Goal: Transaction & Acquisition: Obtain resource

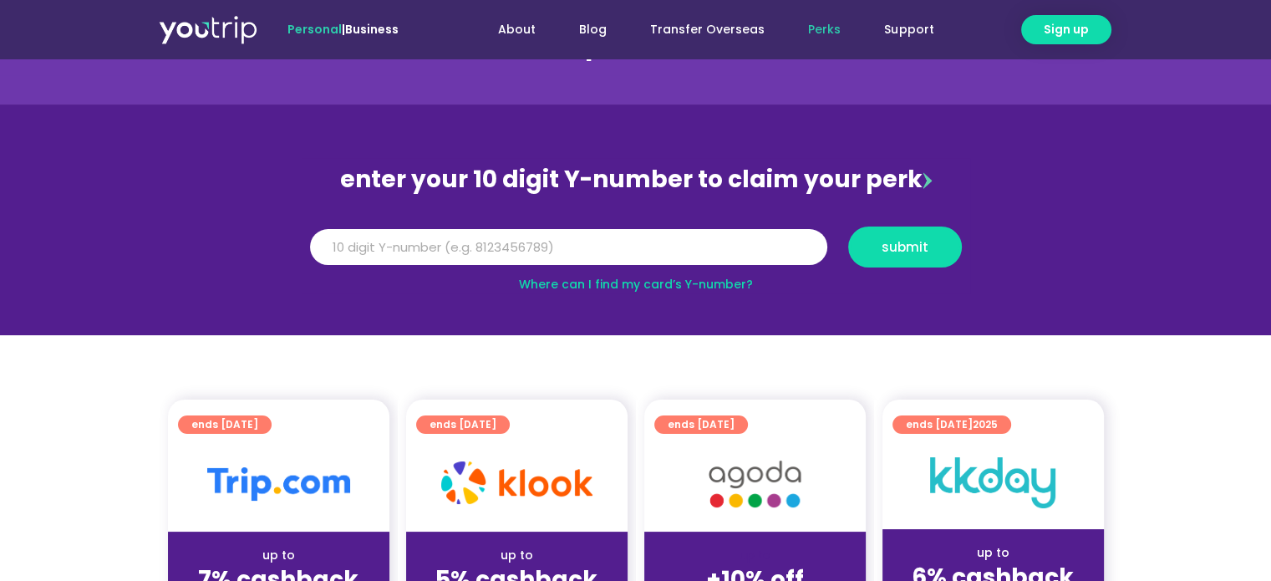
scroll to position [84, 0]
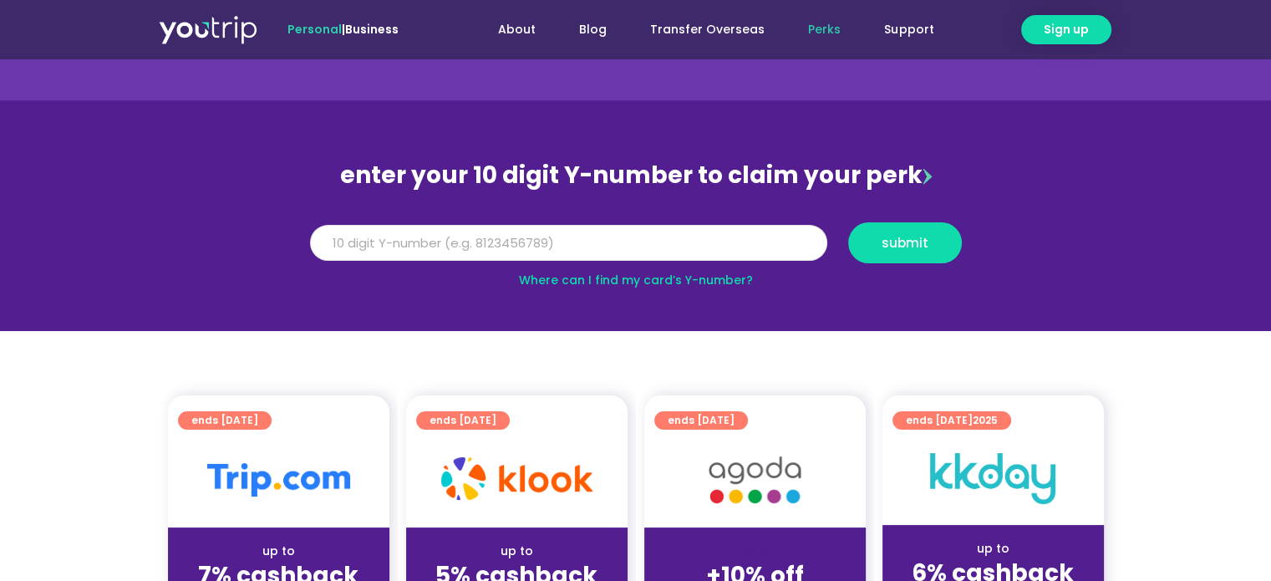
click at [618, 240] on input "Y Number" at bounding box center [568, 243] width 517 height 37
click at [642, 249] on input "Y Number" at bounding box center [568, 243] width 517 height 37
click at [625, 283] on link "Where can I find my card’s Y-number?" at bounding box center [636, 280] width 234 height 17
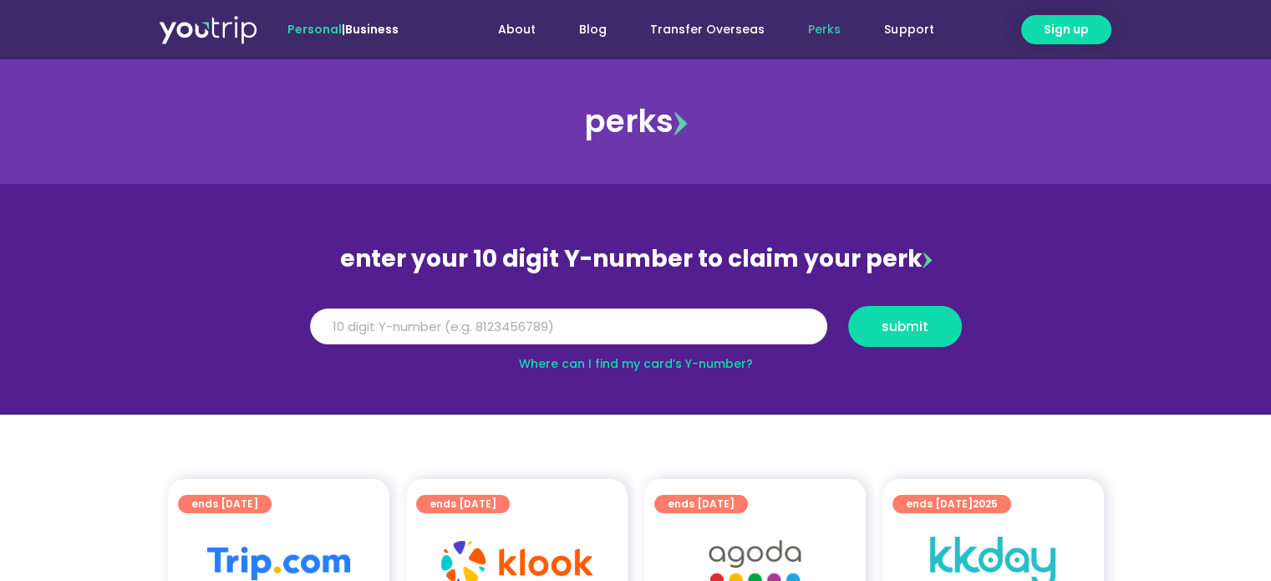
click at [482, 322] on input "Y Number" at bounding box center [568, 326] width 517 height 37
type input "8121559978"
click at [932, 327] on span "submit" at bounding box center [904, 326] width 85 height 13
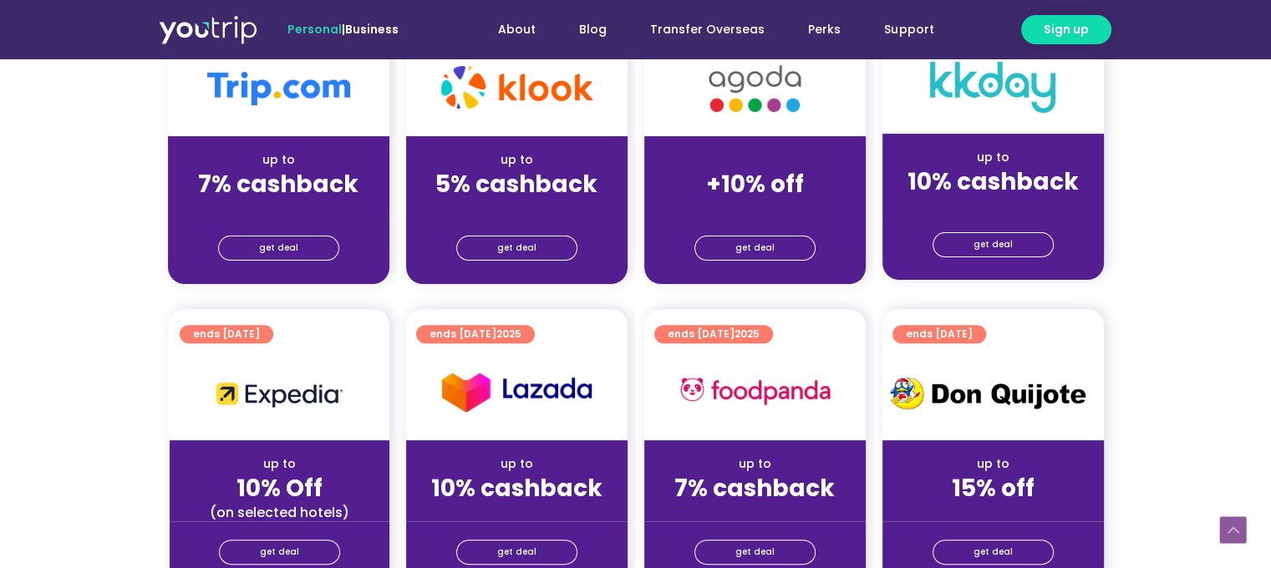
scroll to position [501, 0]
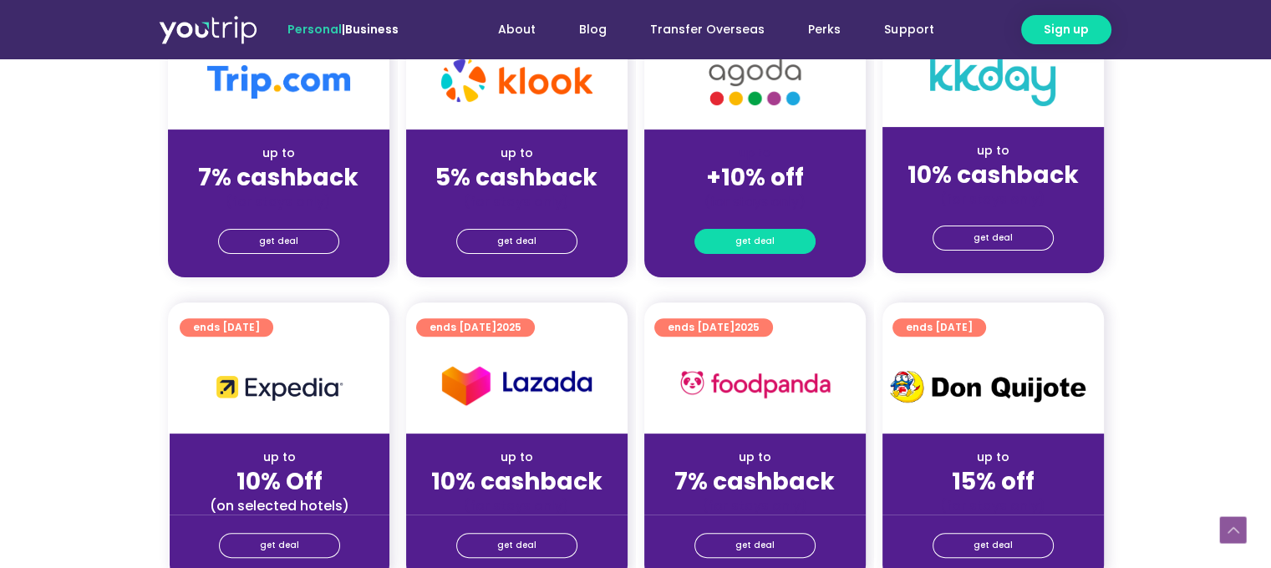
click at [739, 233] on span "get deal" at bounding box center [754, 241] width 39 height 23
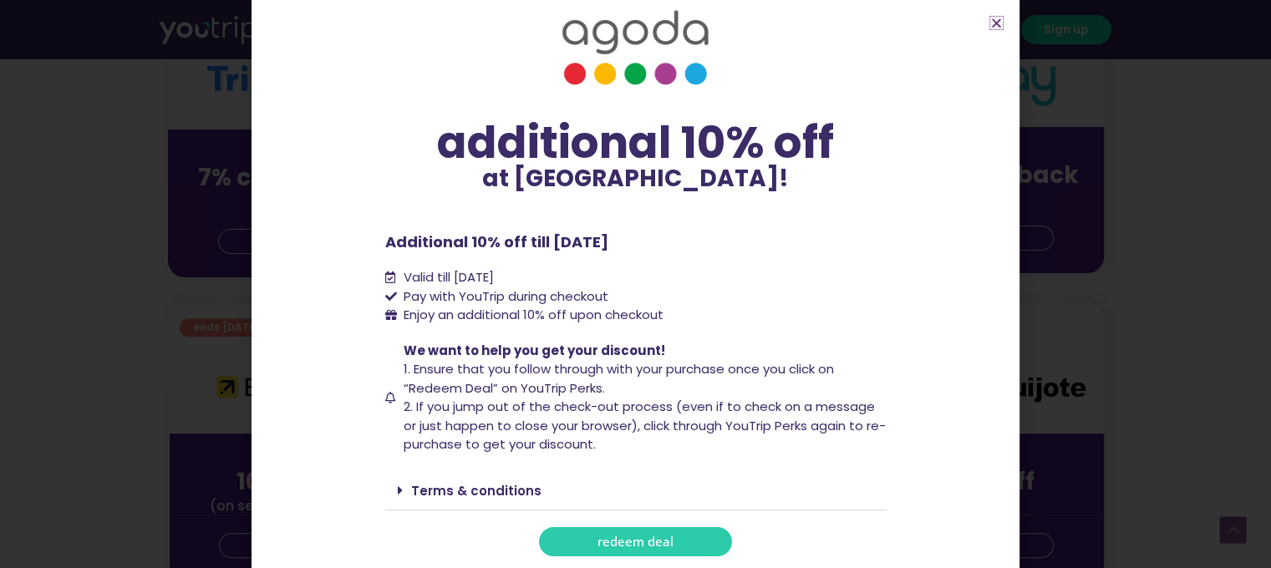
scroll to position [33, 0]
click at [638, 535] on span "redeem deal" at bounding box center [635, 541] width 76 height 13
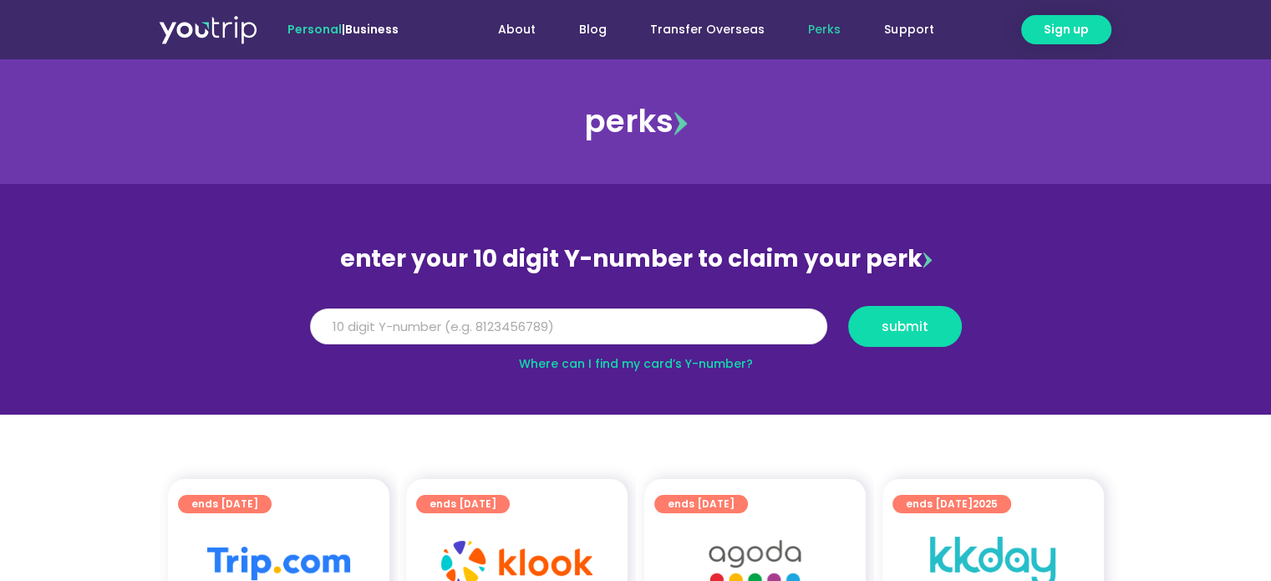
click at [697, 332] on input "Y Number" at bounding box center [568, 326] width 517 height 37
click at [475, 323] on input "Y Number" at bounding box center [568, 326] width 517 height 37
type input "8121559978"
click at [902, 320] on span "submit" at bounding box center [904, 326] width 47 height 13
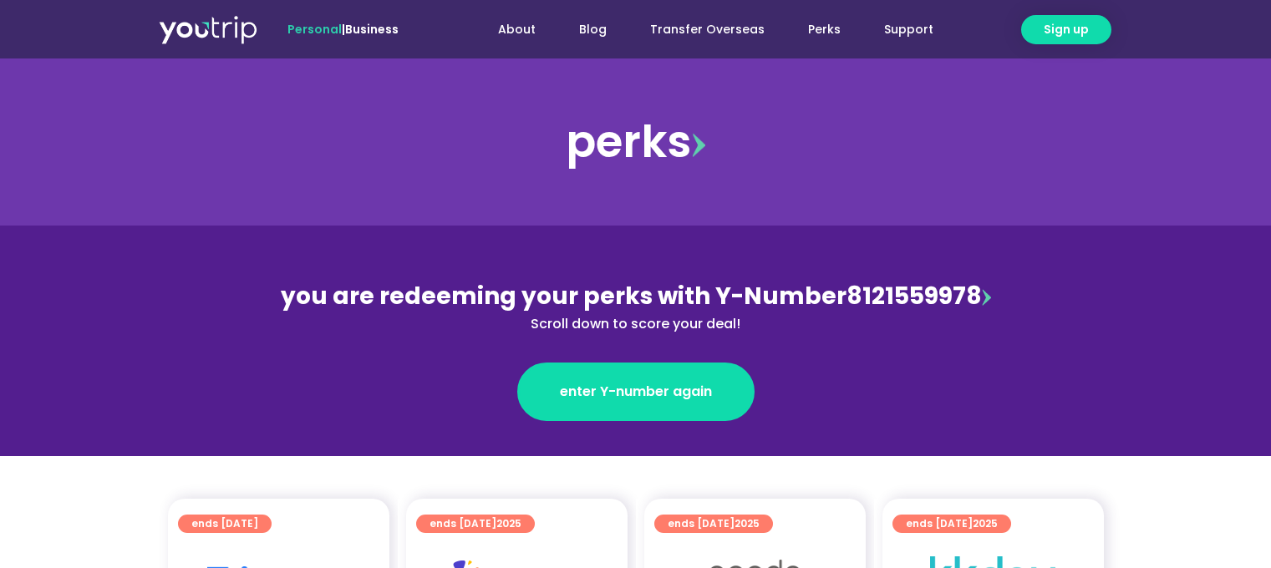
scroll to position [167, 0]
